Goal: Transaction & Acquisition: Purchase product/service

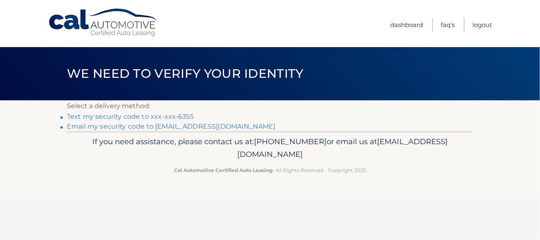
click at [138, 118] on link "Text my security code to xxx-xxx-6355" at bounding box center [130, 117] width 127 height 8
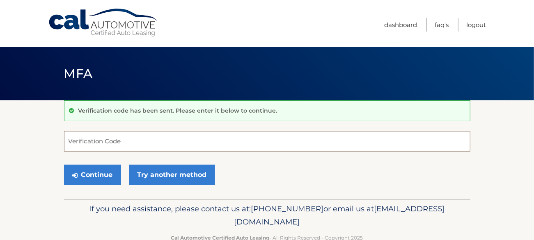
click at [129, 140] on input "Verification Code" at bounding box center [267, 141] width 406 height 21
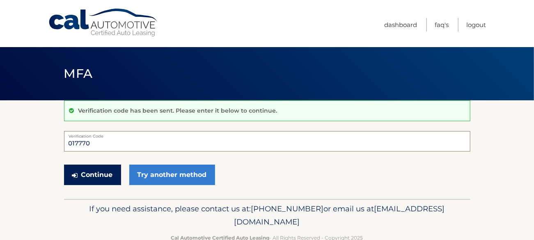
type input "017770"
click at [100, 173] on button "Continue" at bounding box center [92, 175] width 57 height 21
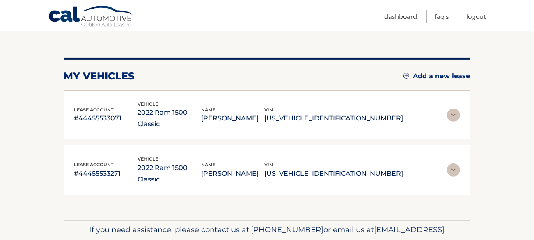
scroll to position [97, 0]
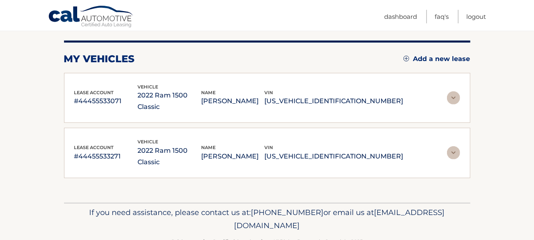
click at [451, 91] on img at bounding box center [453, 97] width 13 height 13
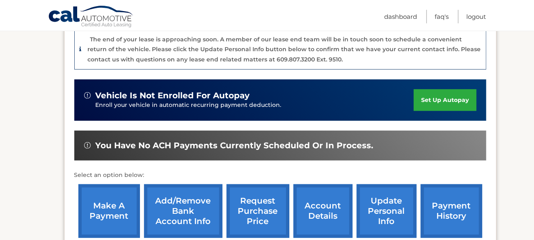
scroll to position [220, 0]
click at [112, 194] on link "make a payment" at bounding box center [109, 212] width 62 height 54
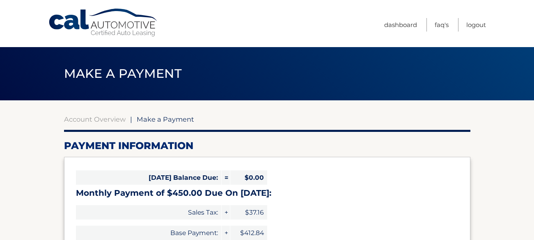
select select "MWNhNDE4N2MtNDU3Mi00YzQ5LThlY2MtZmQ4OGZkNjJjNmVh"
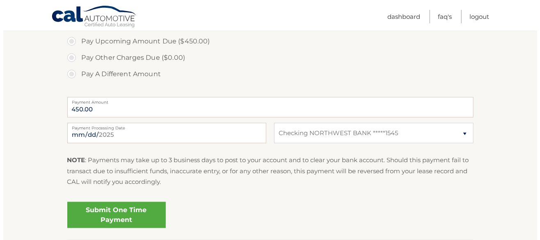
scroll to position [287, 0]
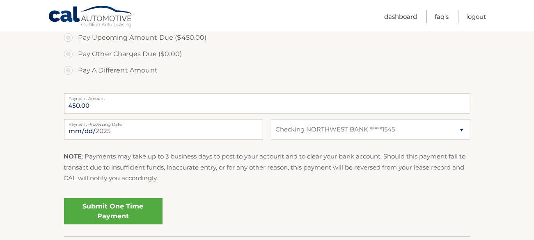
click at [115, 209] on link "Submit One Time Payment" at bounding box center [113, 212] width 98 height 26
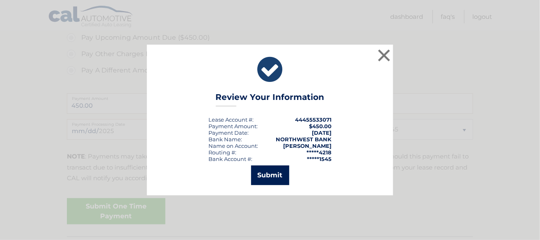
click at [276, 176] on button "Submit" at bounding box center [270, 176] width 38 height 20
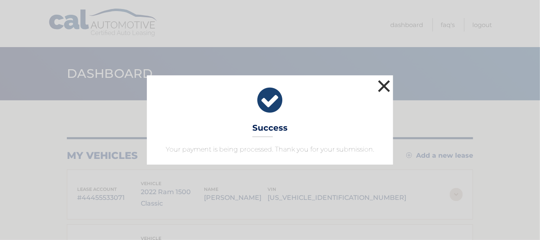
click at [383, 87] on button "×" at bounding box center [384, 86] width 16 height 16
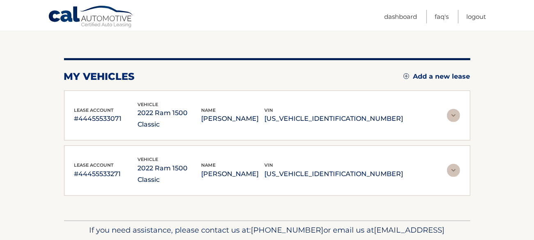
scroll to position [82, 0]
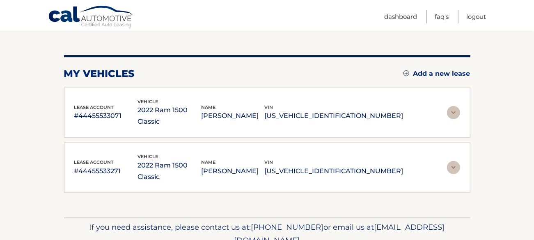
click at [454, 161] on img at bounding box center [453, 167] width 13 height 13
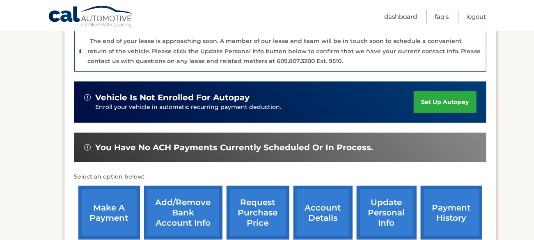
scroll to position [287, 0]
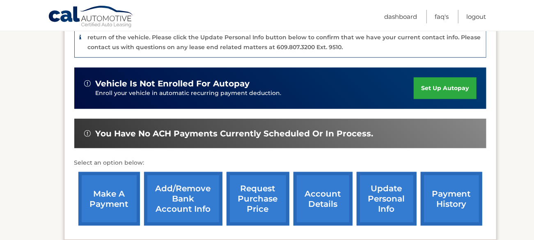
click at [118, 172] on link "make a payment" at bounding box center [109, 199] width 62 height 54
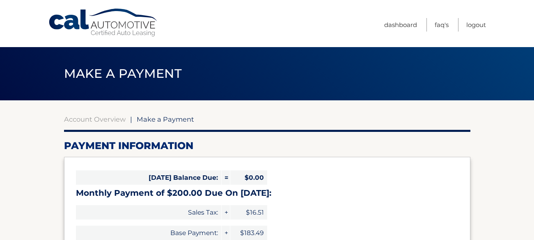
select select "N2I3YzZiZDAtYjNiYS00MzZiLTk5YmItYzdlZTA0MGZhMWNj"
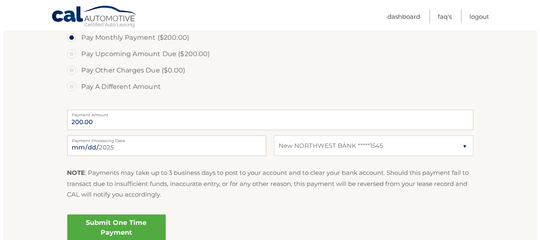
scroll to position [328, 0]
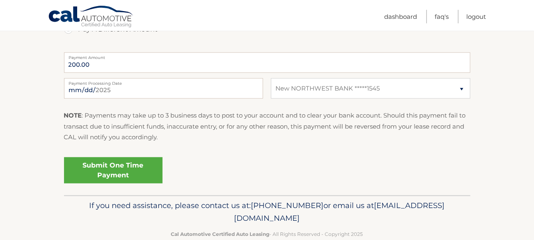
click at [100, 176] on link "Submit One Time Payment" at bounding box center [113, 171] width 98 height 26
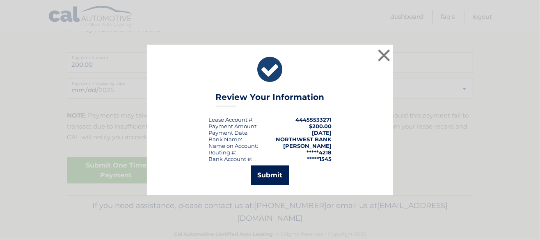
click at [272, 174] on button "Submit" at bounding box center [270, 176] width 38 height 20
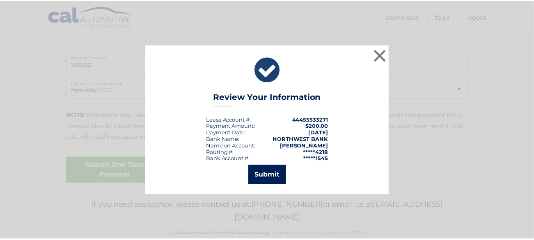
scroll to position [315, 0]
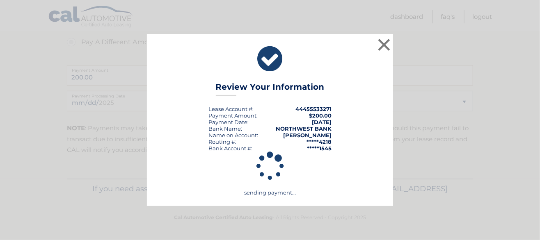
click at [375, 45] on div "× Review Your Information Lease Account #: 44455533271 Payment Amount: $200.00 …" at bounding box center [270, 120] width 246 height 172
click at [385, 45] on button "×" at bounding box center [384, 45] width 16 height 16
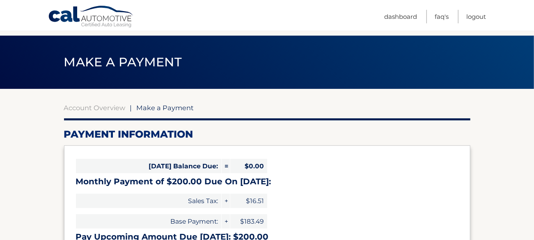
scroll to position [0, 0]
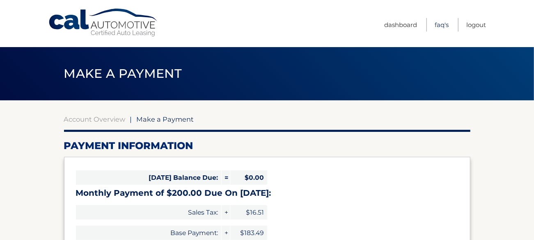
click at [440, 24] on link "FAQ's" at bounding box center [441, 25] width 14 height 14
click at [402, 24] on link "Dashboard" at bounding box center [400, 25] width 33 height 14
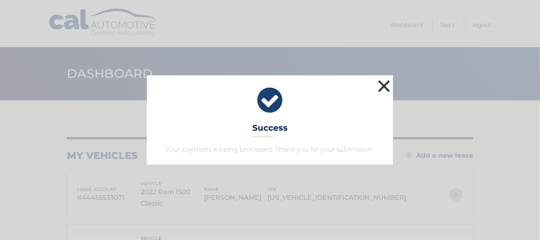
click at [385, 86] on button "×" at bounding box center [384, 86] width 16 height 16
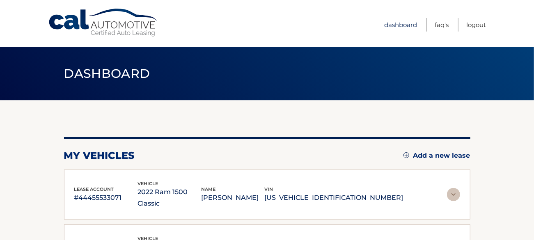
click at [395, 25] on link "Dashboard" at bounding box center [400, 25] width 33 height 14
click at [395, 23] on link "Dashboard" at bounding box center [400, 25] width 33 height 14
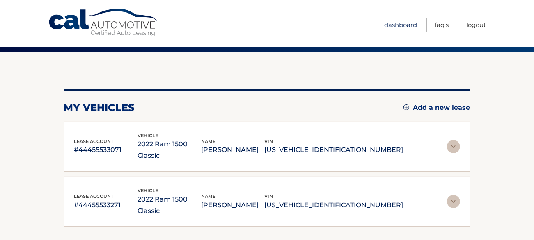
scroll to position [97, 0]
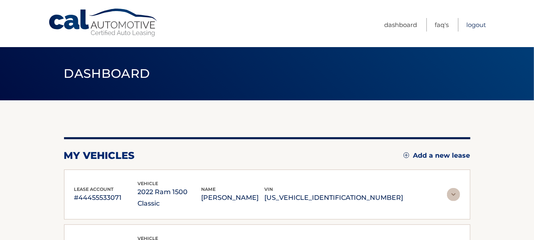
click at [478, 23] on link "Logout" at bounding box center [476, 25] width 20 height 14
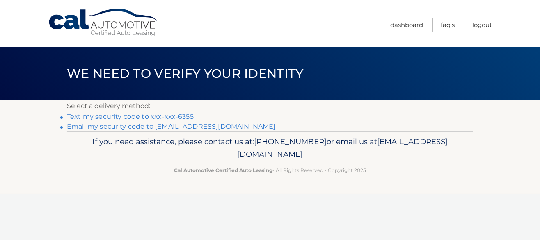
click at [117, 118] on link "Text my security code to xxx-xxx-6355" at bounding box center [130, 117] width 127 height 8
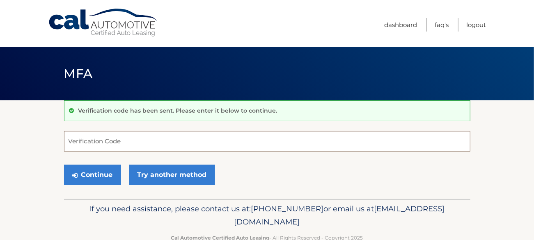
click at [138, 148] on input "Verification Code" at bounding box center [267, 141] width 406 height 21
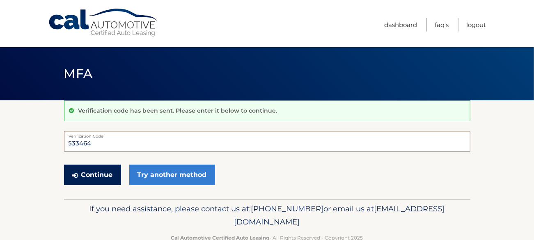
type input "533464"
click at [96, 177] on button "Continue" at bounding box center [92, 175] width 57 height 21
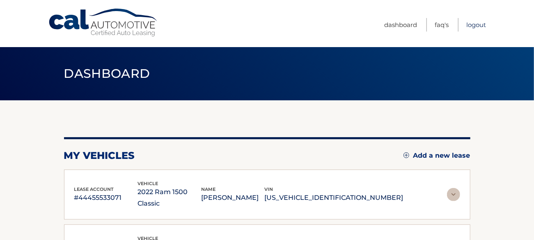
click at [474, 26] on link "Logout" at bounding box center [476, 25] width 20 height 14
